Goal: Information Seeking & Learning: Learn about a topic

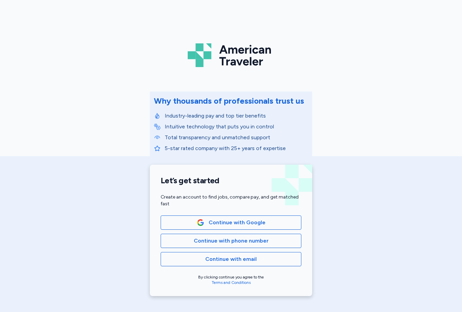
click at [281, 242] on span "Continue with phone number" at bounding box center [230, 240] width 129 height 8
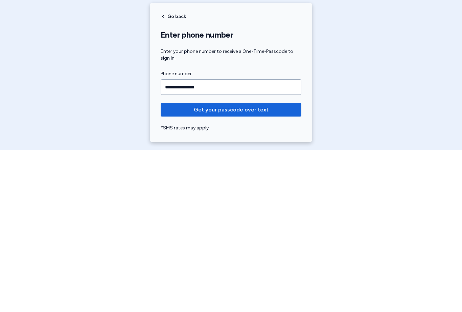
type input "**********"
click at [286, 267] on span "Get your passcode over text" at bounding box center [231, 271] width 130 height 8
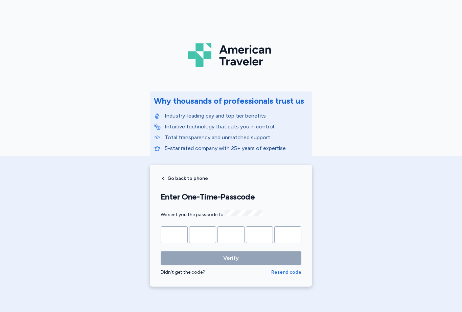
click at [185, 235] on input "Please enter OTP character 1" at bounding box center [174, 234] width 27 height 17
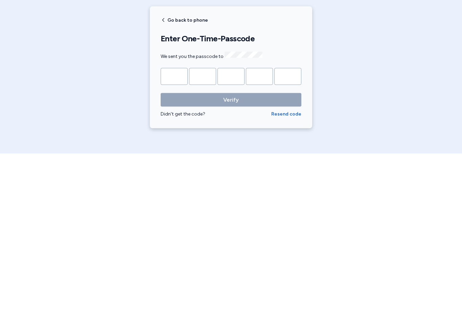
type input "*"
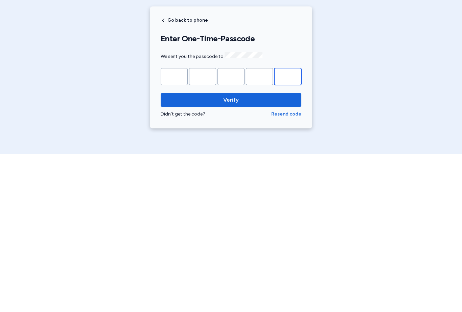
type input "*"
click at [283, 254] on span "Verify" at bounding box center [231, 258] width 130 height 8
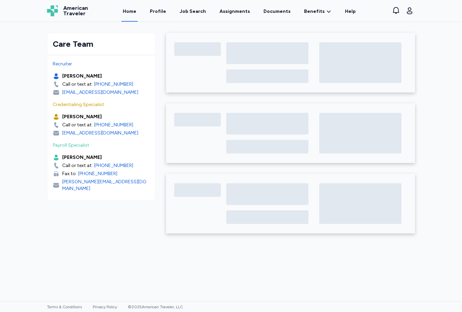
click at [193, 11] on div "Job Search" at bounding box center [193, 11] width 26 height 7
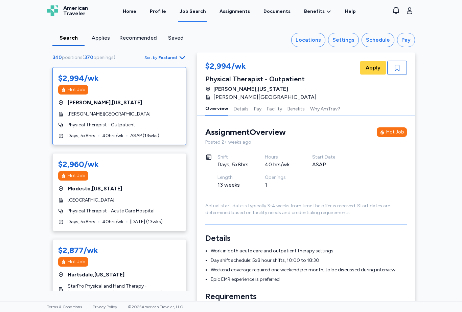
click at [317, 37] on div "Locations" at bounding box center [308, 40] width 25 height 8
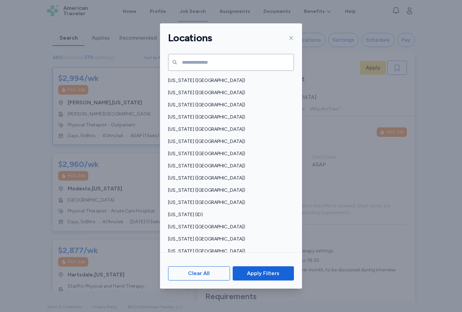
scroll to position [11, 0]
click at [208, 224] on span "[US_STATE] ([GEOGRAPHIC_DATA])" at bounding box center [229, 227] width 122 height 7
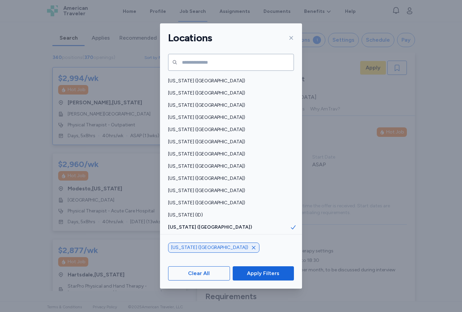
click at [286, 277] on span "Apply Filters" at bounding box center [263, 273] width 50 height 8
